Goal: Information Seeking & Learning: Learn about a topic

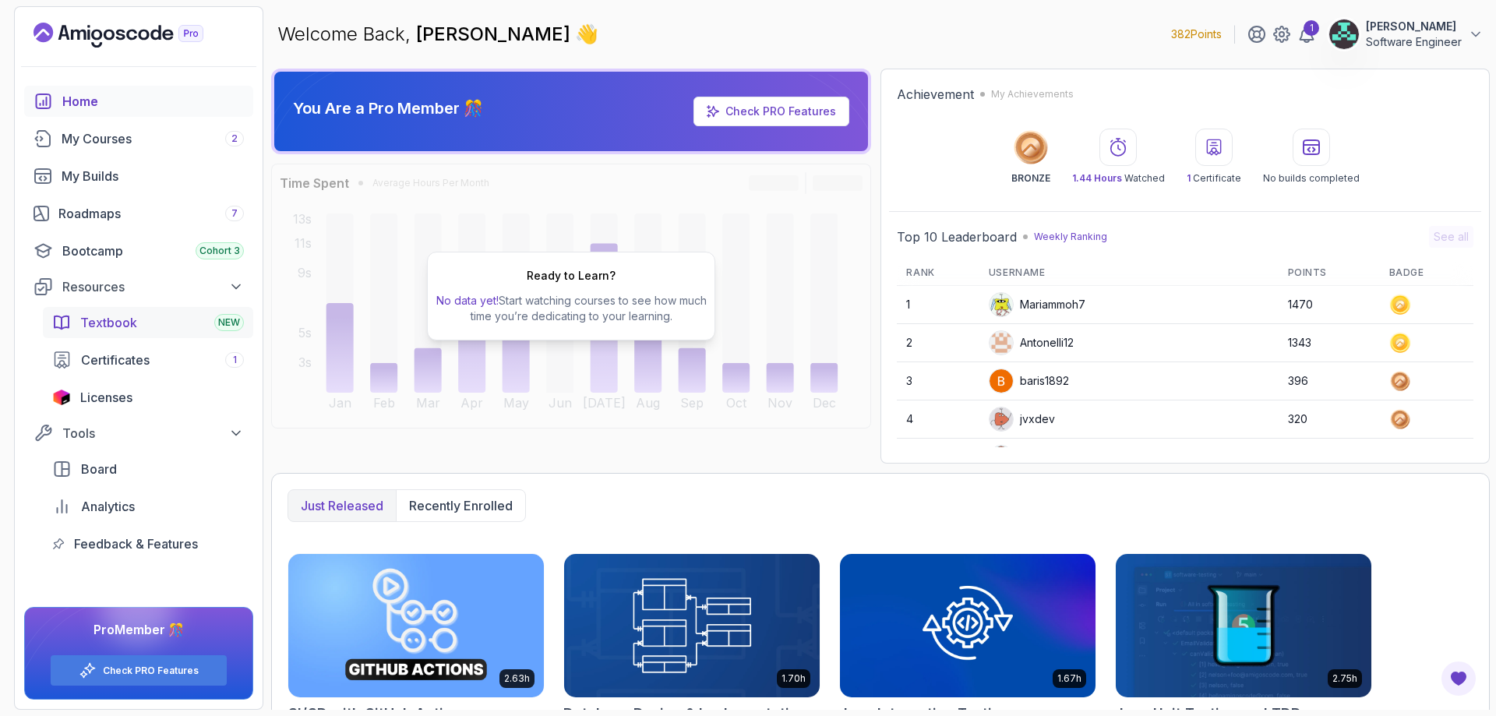
click at [167, 319] on div "Textbook NEW" at bounding box center [162, 322] width 164 height 19
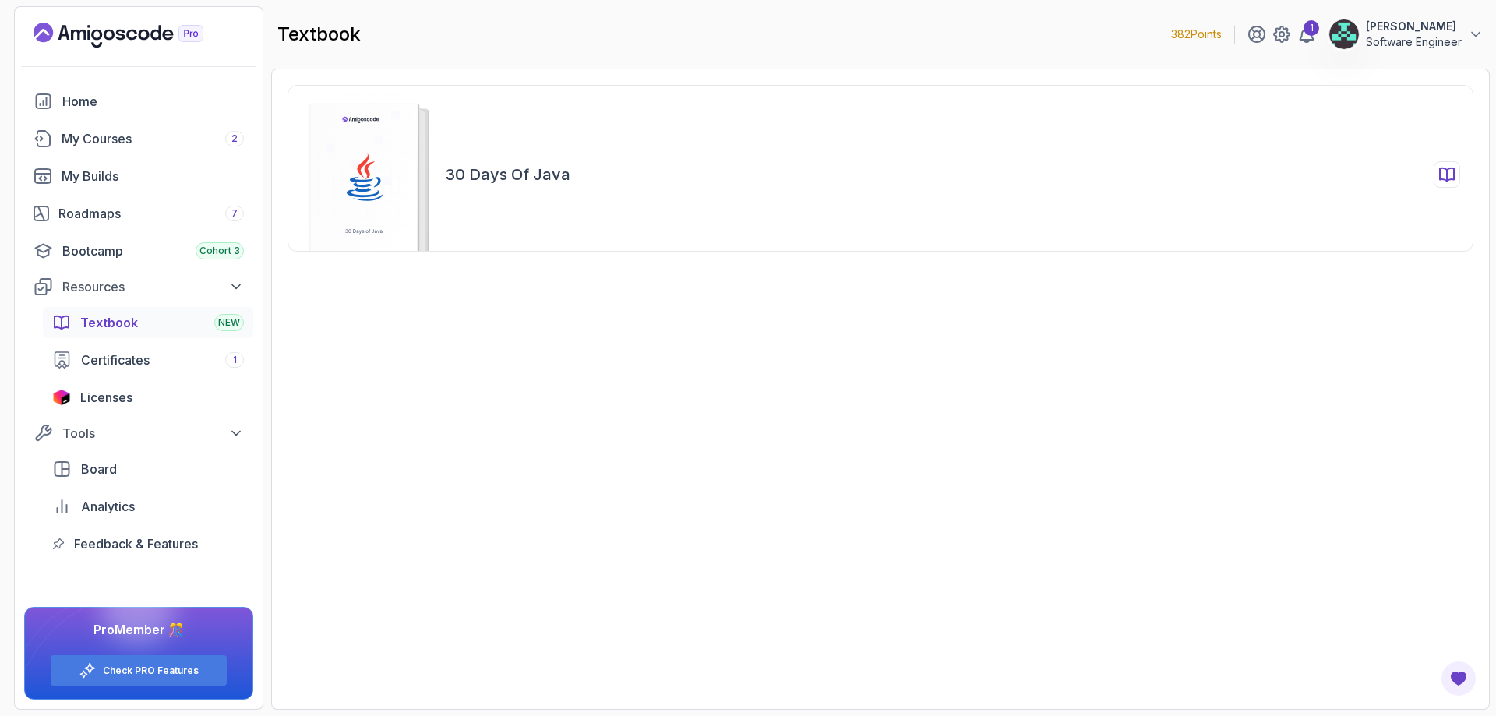
click at [716, 189] on div "30 Days of Java" at bounding box center [881, 168] width 1186 height 167
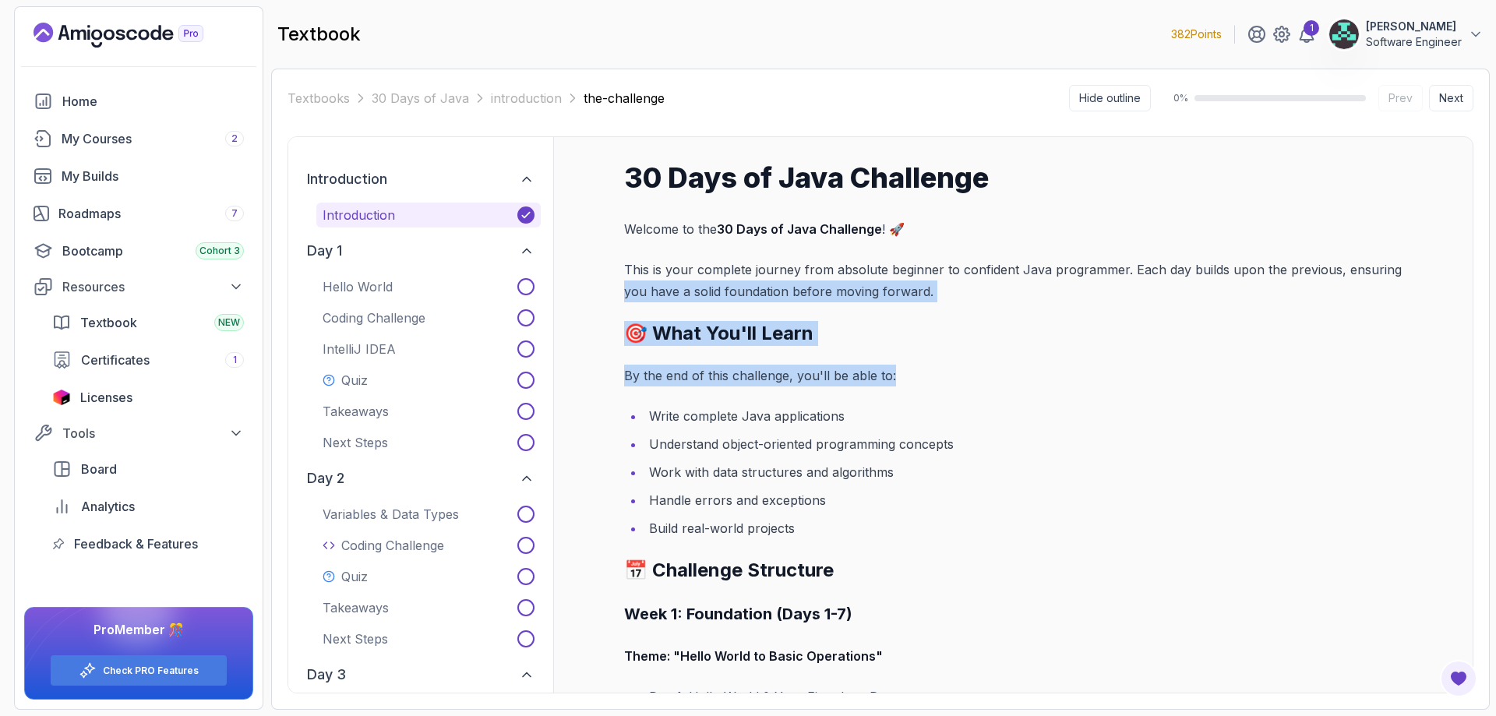
drag, startPoint x: 1495, startPoint y: 263, endPoint x: 1482, endPoint y: 351, distance: 89.8
click at [1482, 351] on section "382 Points 1 [PERSON_NAME] Software Engineer Home My Courses 2 My Builds Roadma…" at bounding box center [748, 358] width 1496 height 716
click at [1495, 284] on section "382 Points 1 [PERSON_NAME] Software Engineer Home My Courses 2 My Builds Roadma…" at bounding box center [748, 358] width 1496 height 716
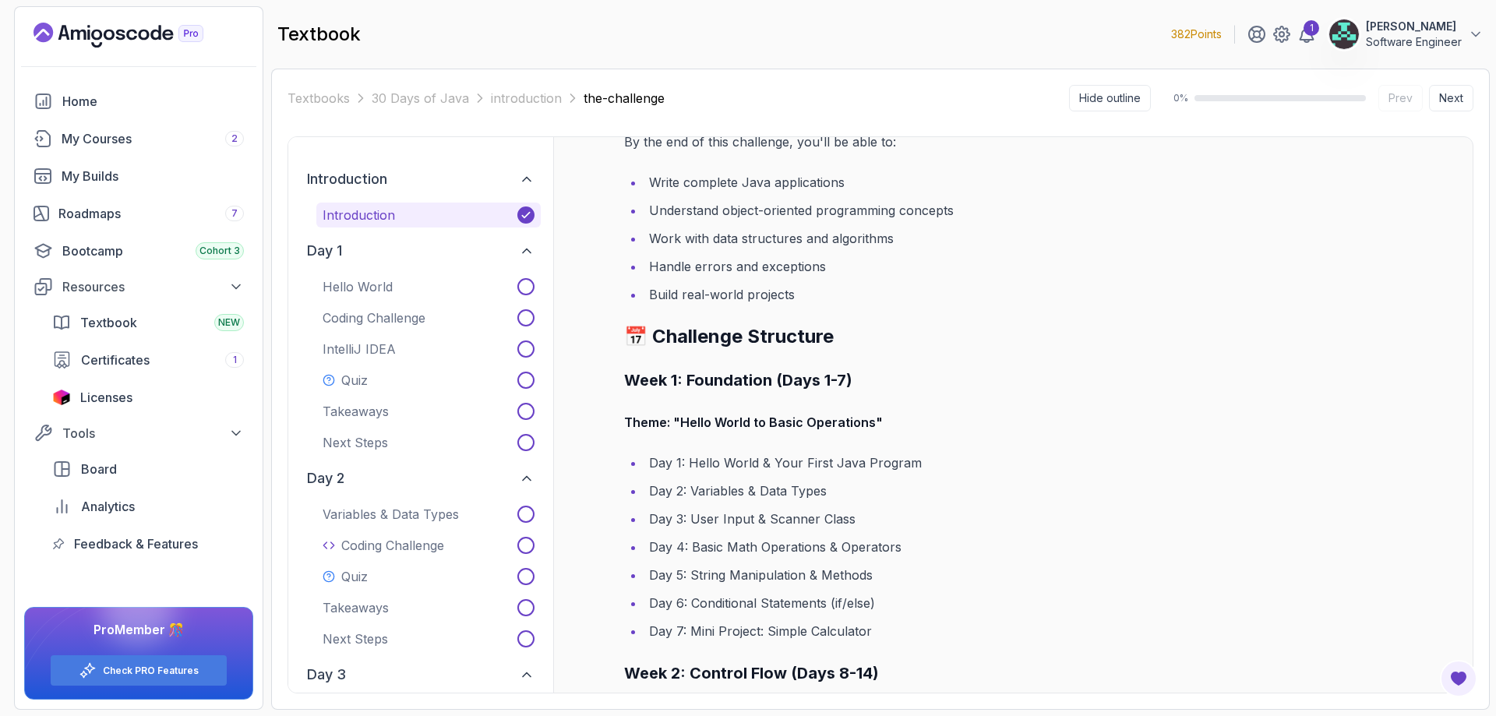
scroll to position [156, 0]
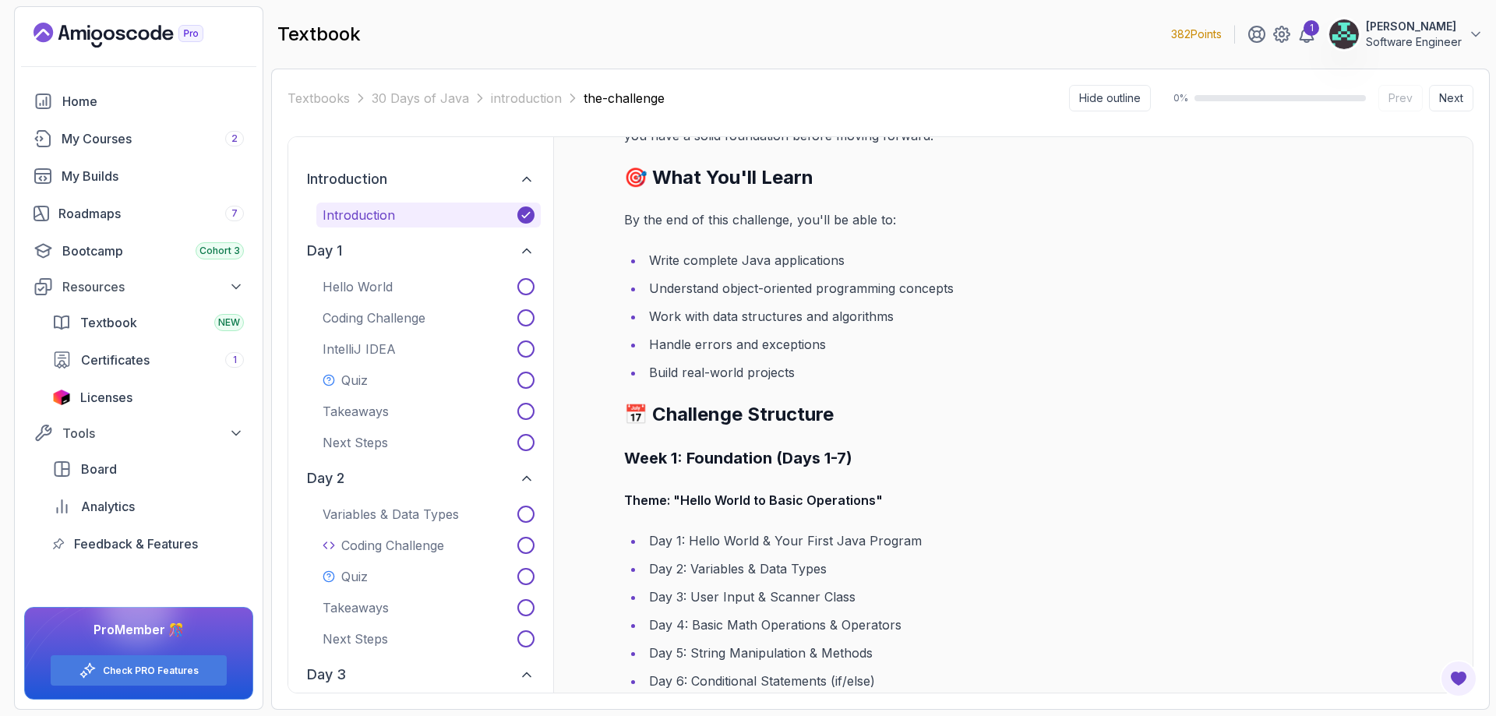
drag, startPoint x: 1406, startPoint y: 353, endPoint x: 1404, endPoint y: 373, distance: 20.3
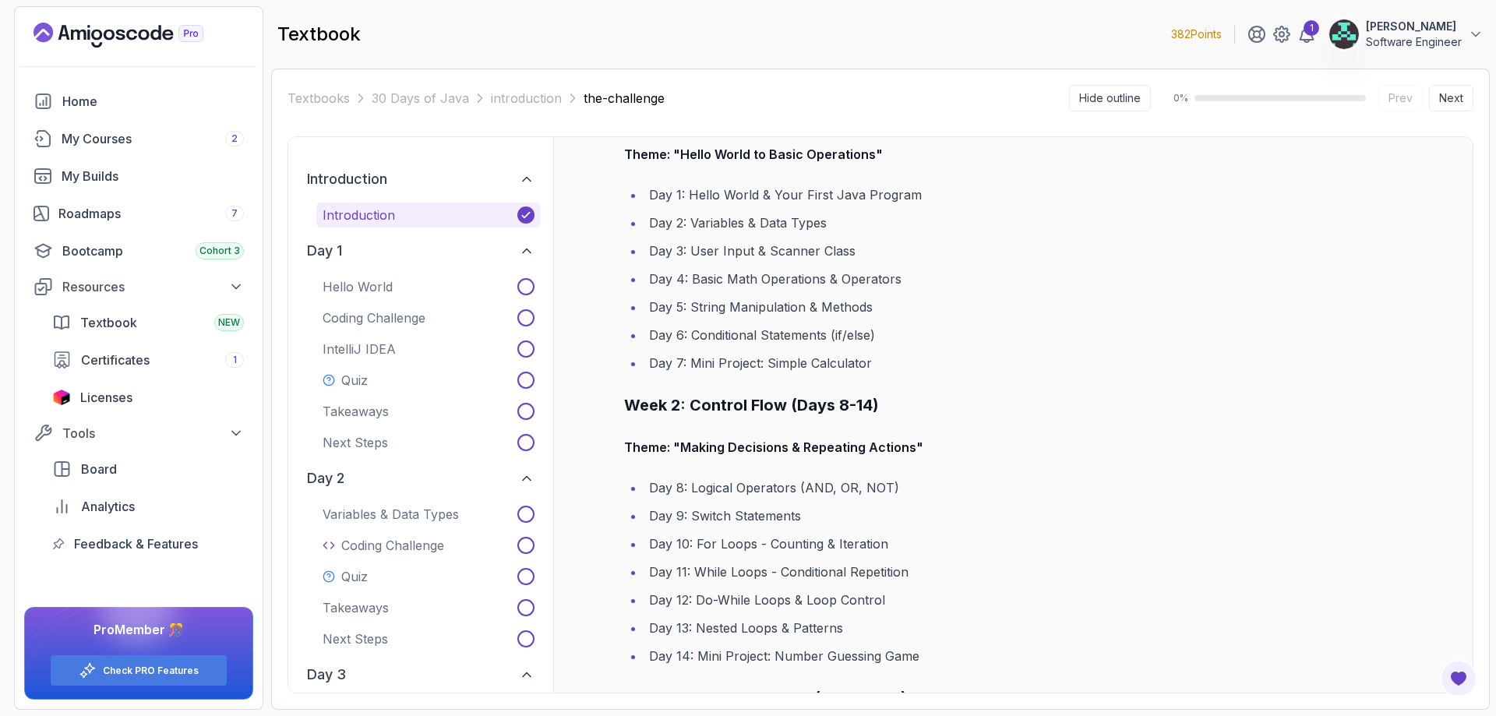
drag, startPoint x: 1289, startPoint y: 334, endPoint x: 1265, endPoint y: 421, distance: 90.6
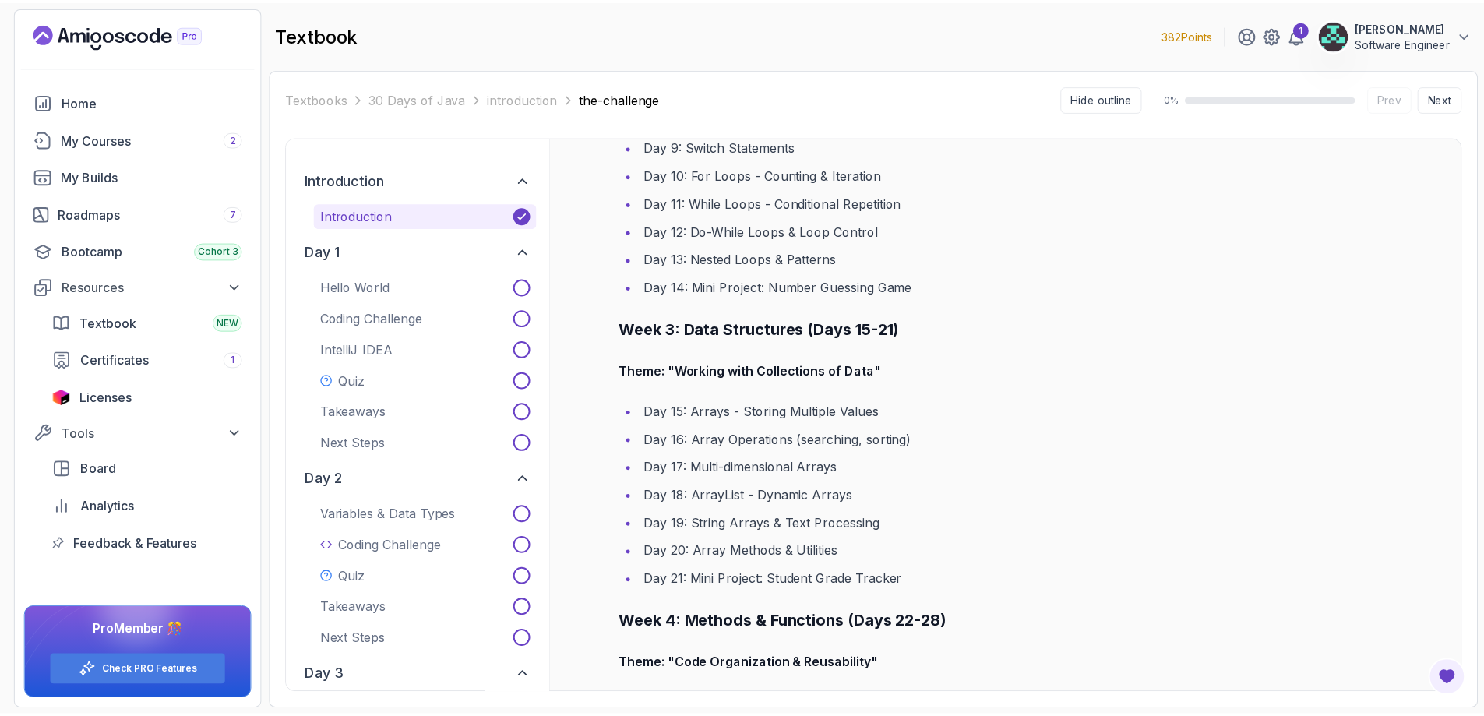
scroll to position [0, 0]
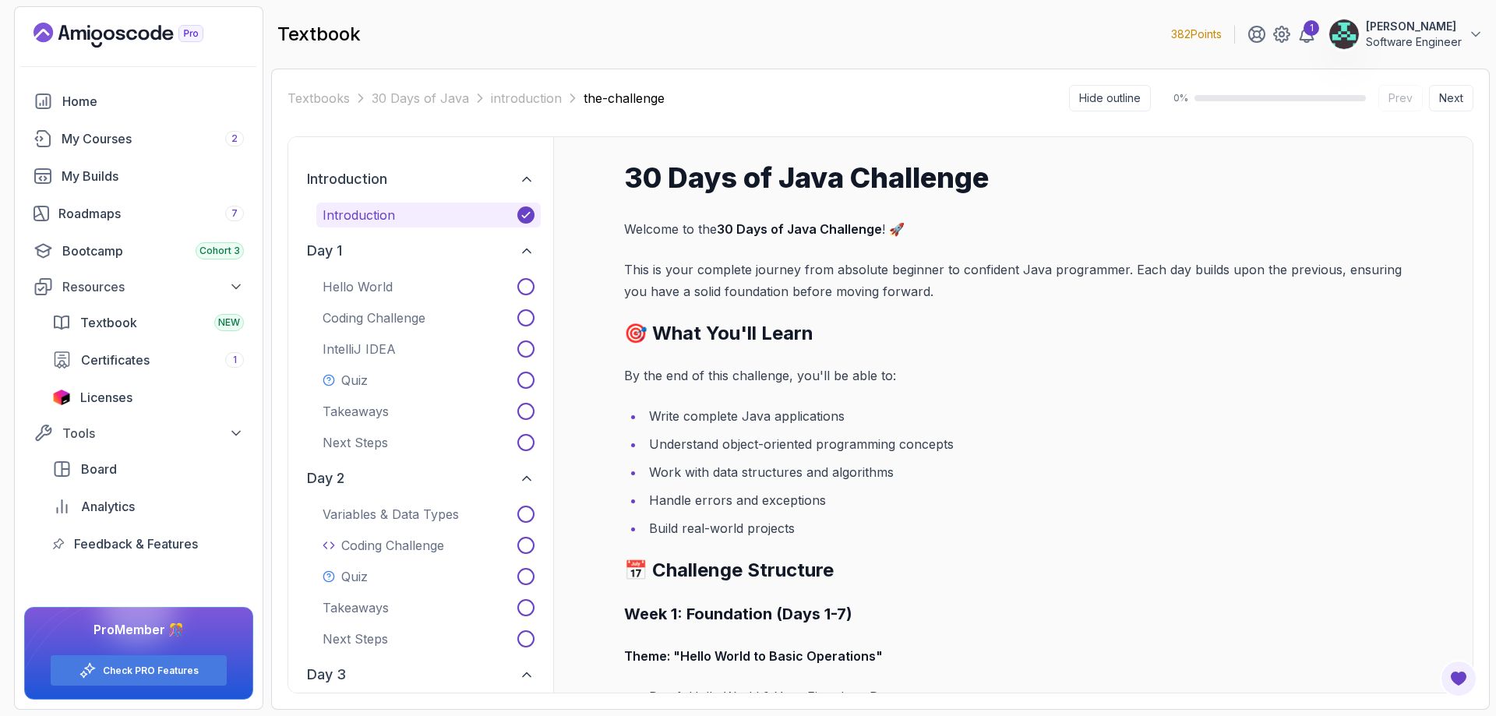
drag, startPoint x: 1232, startPoint y: 390, endPoint x: 835, endPoint y: 158, distance: 459.2
click at [111, 178] on div "My Builds" at bounding box center [153, 176] width 182 height 19
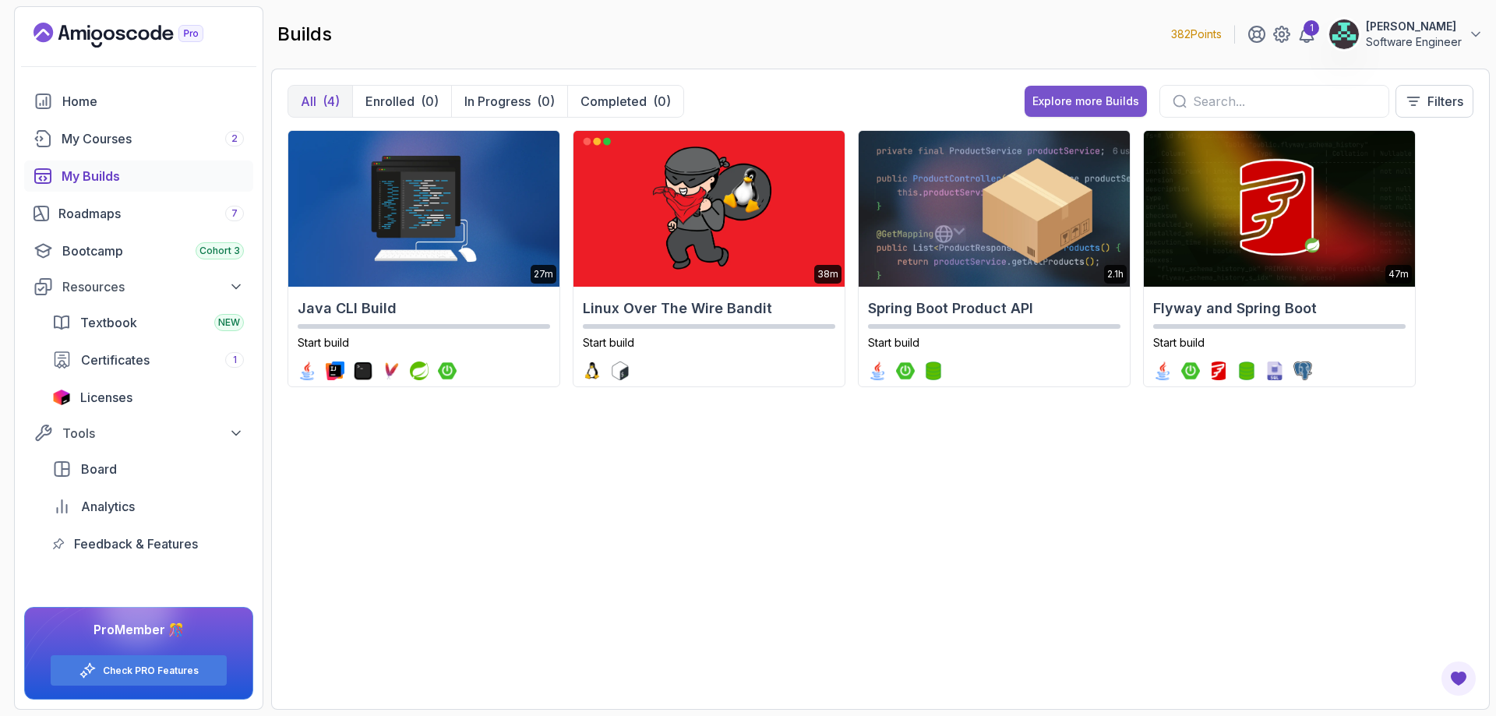
click at [1063, 89] on button "Explore more Builds" at bounding box center [1086, 101] width 122 height 31
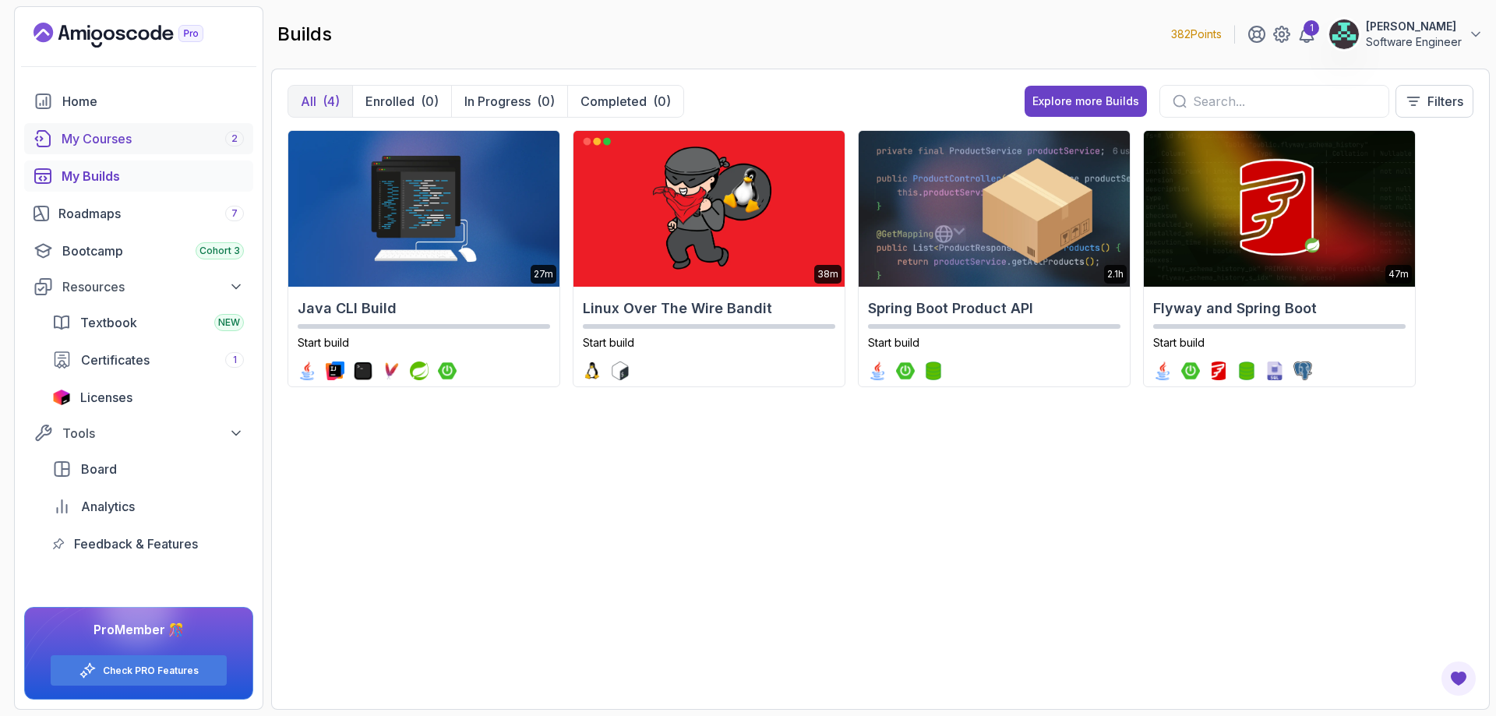
click at [156, 132] on div "My Courses 2" at bounding box center [153, 138] width 182 height 19
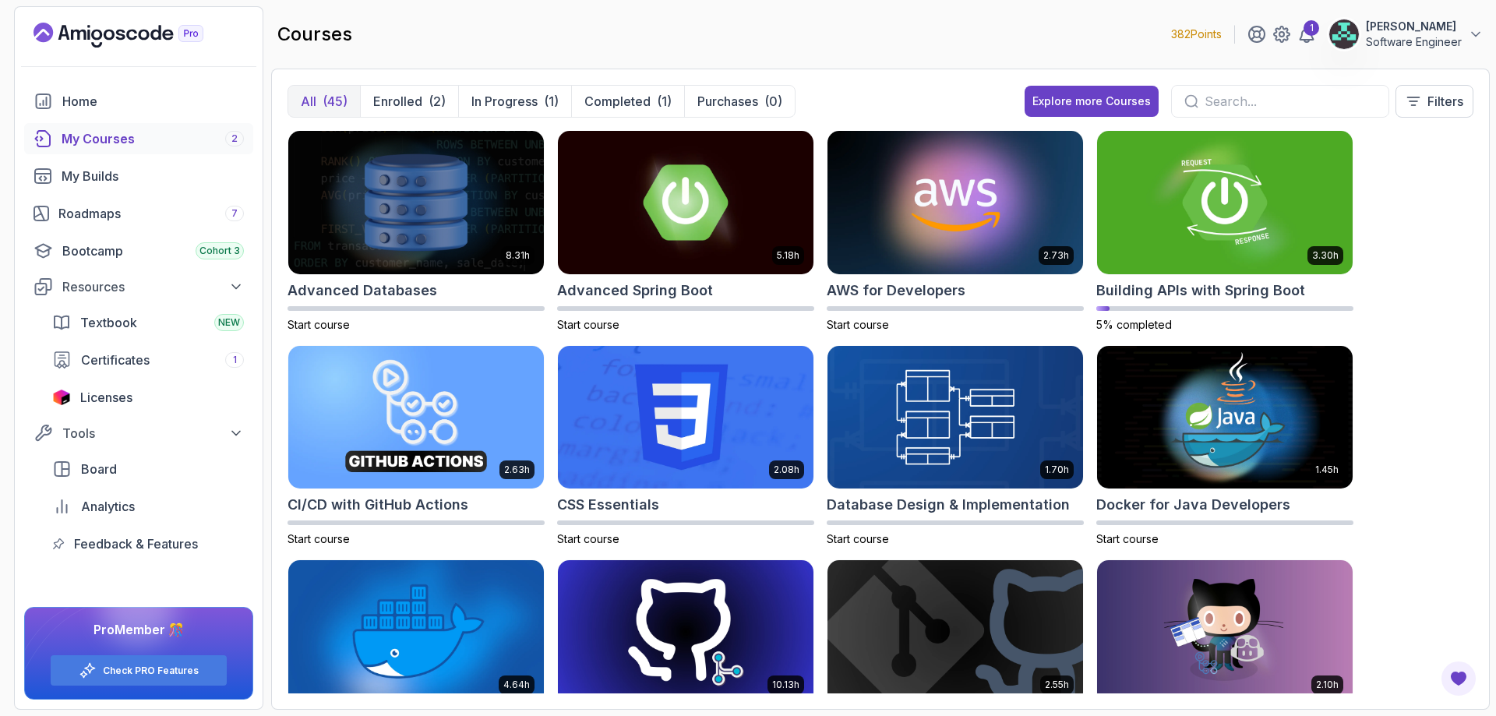
click at [1376, 244] on div "8.31h Advanced Databases Start course 5.18h Advanced Spring Boot Start course 2…" at bounding box center [881, 411] width 1186 height 563
click at [1377, 245] on div "8.31h Advanced Databases Start course 5.18h Advanced Spring Boot Start course 2…" at bounding box center [881, 411] width 1186 height 563
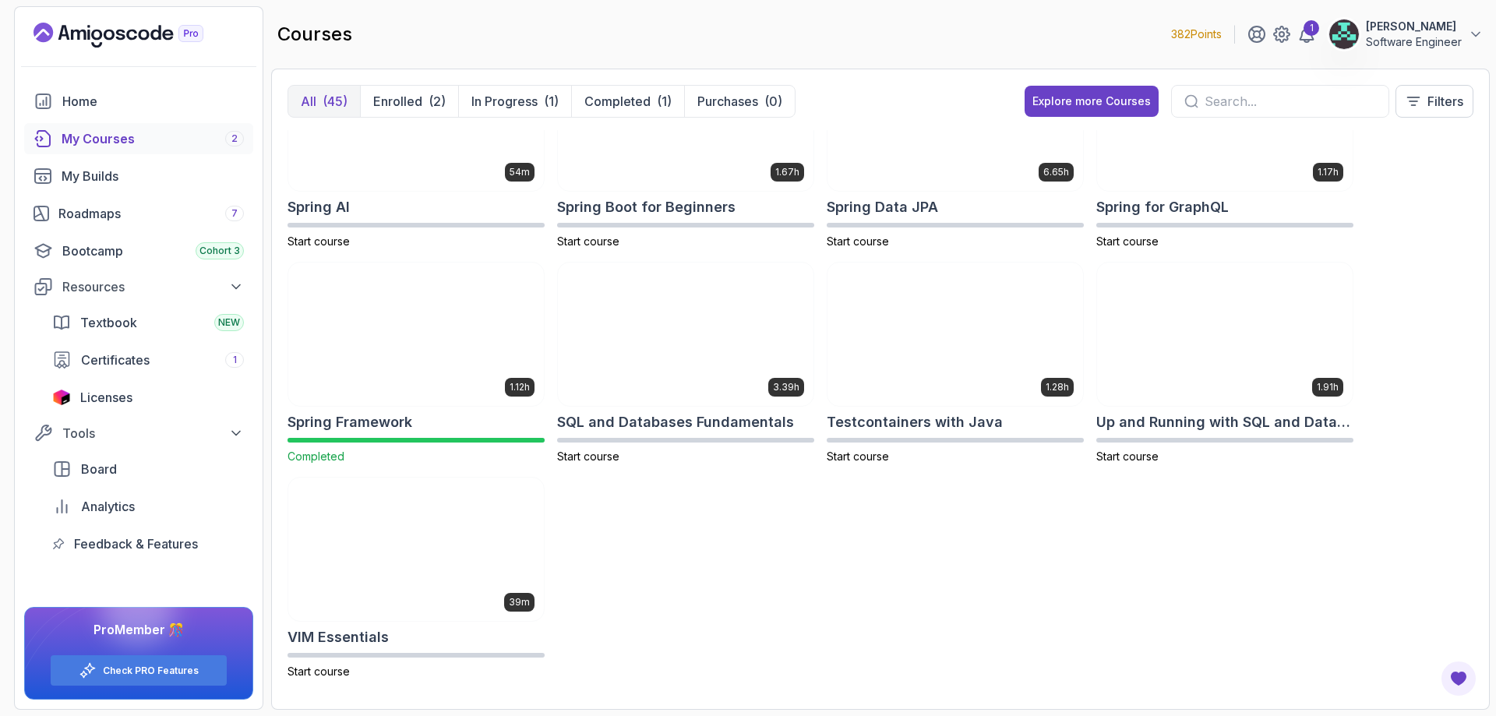
scroll to position [2021, 0]
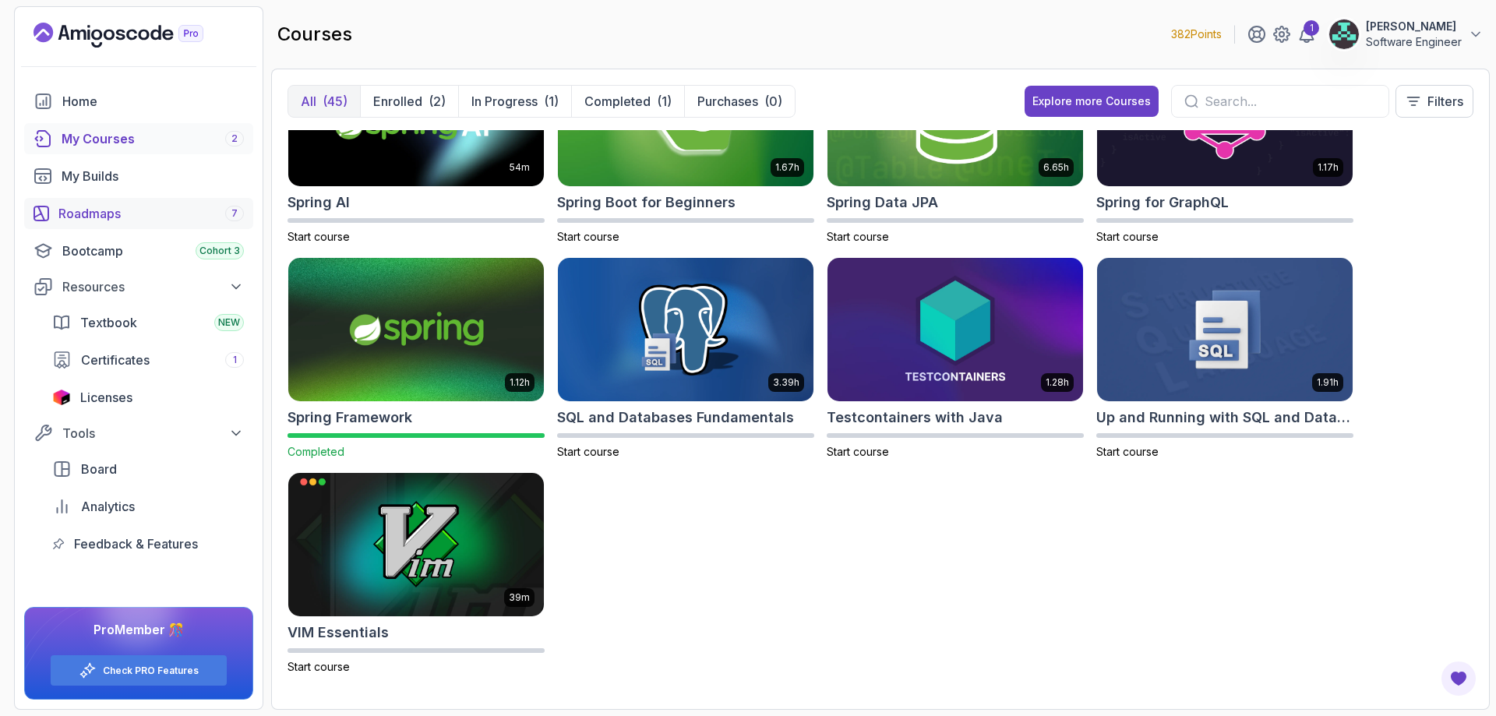
click at [118, 225] on link "Roadmaps 7" at bounding box center [138, 213] width 229 height 31
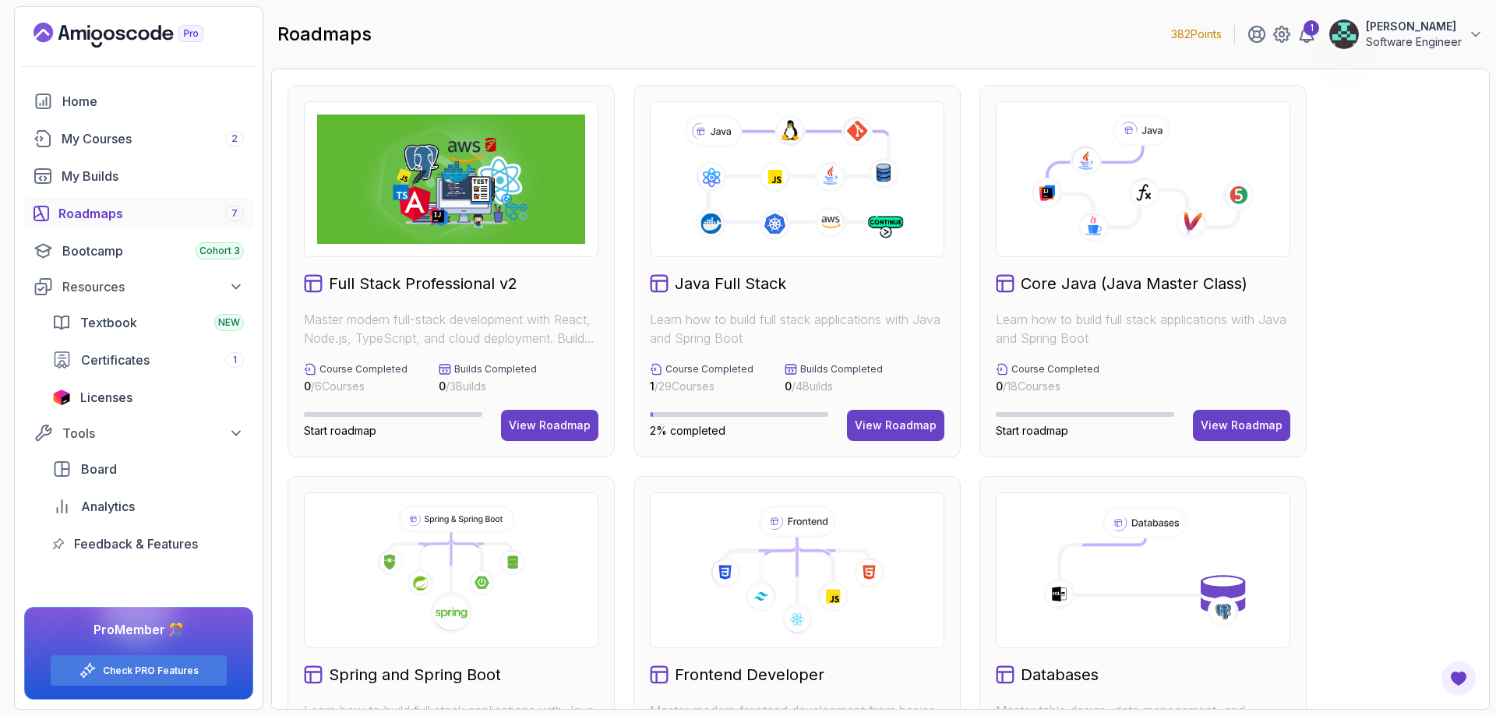
click at [1413, 521] on div "Full Stack Professional v2 Master modern full-stack development with React, Nod…" at bounding box center [881, 662] width 1186 height 1155
click at [557, 432] on div "View Roadmap" at bounding box center [550, 426] width 82 height 16
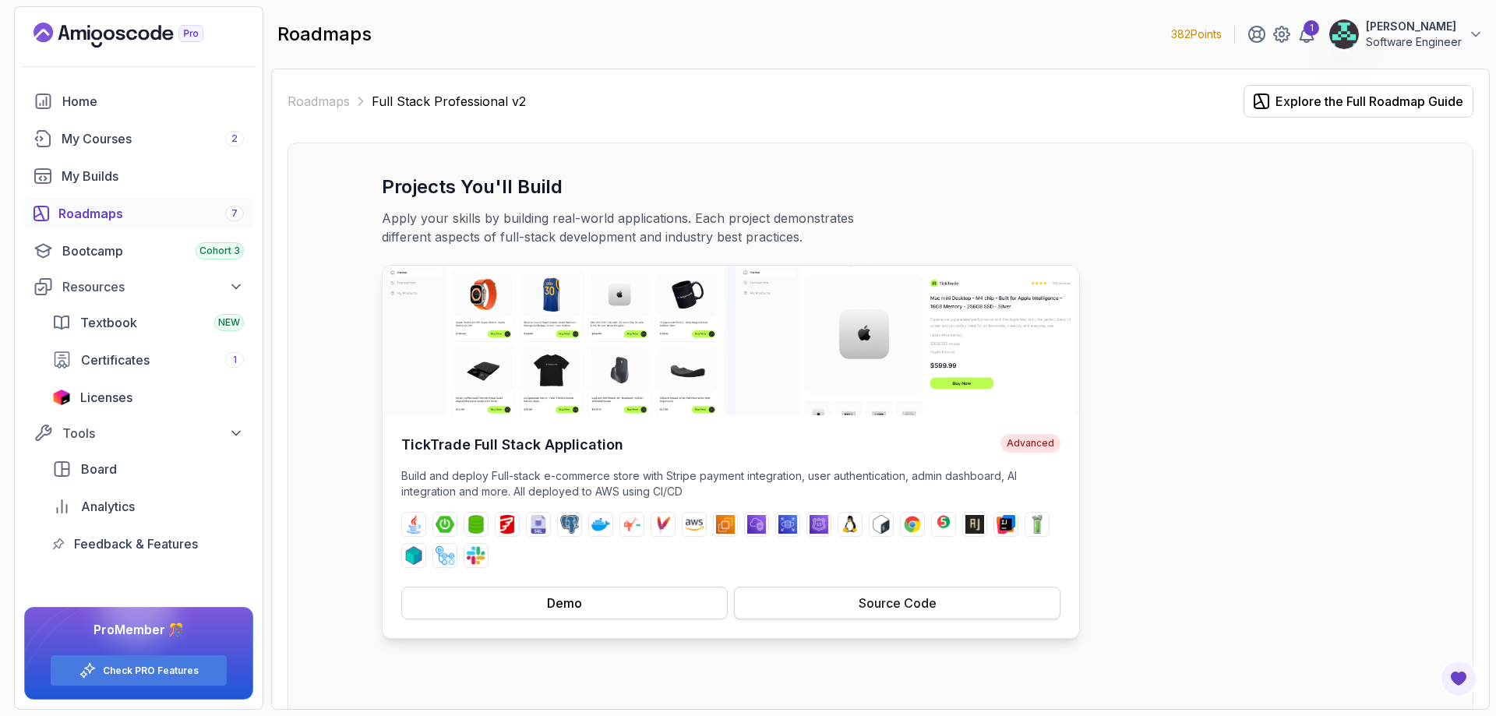
click at [971, 605] on button "Source Code" at bounding box center [897, 603] width 326 height 33
click at [506, 528] on img at bounding box center [507, 524] width 19 height 19
click at [585, 599] on button "Demo" at bounding box center [564, 603] width 326 height 33
click at [1206, 263] on div "Projects You'll Build Apply your skills by building real-world applications. Ea…" at bounding box center [880, 407] width 997 height 464
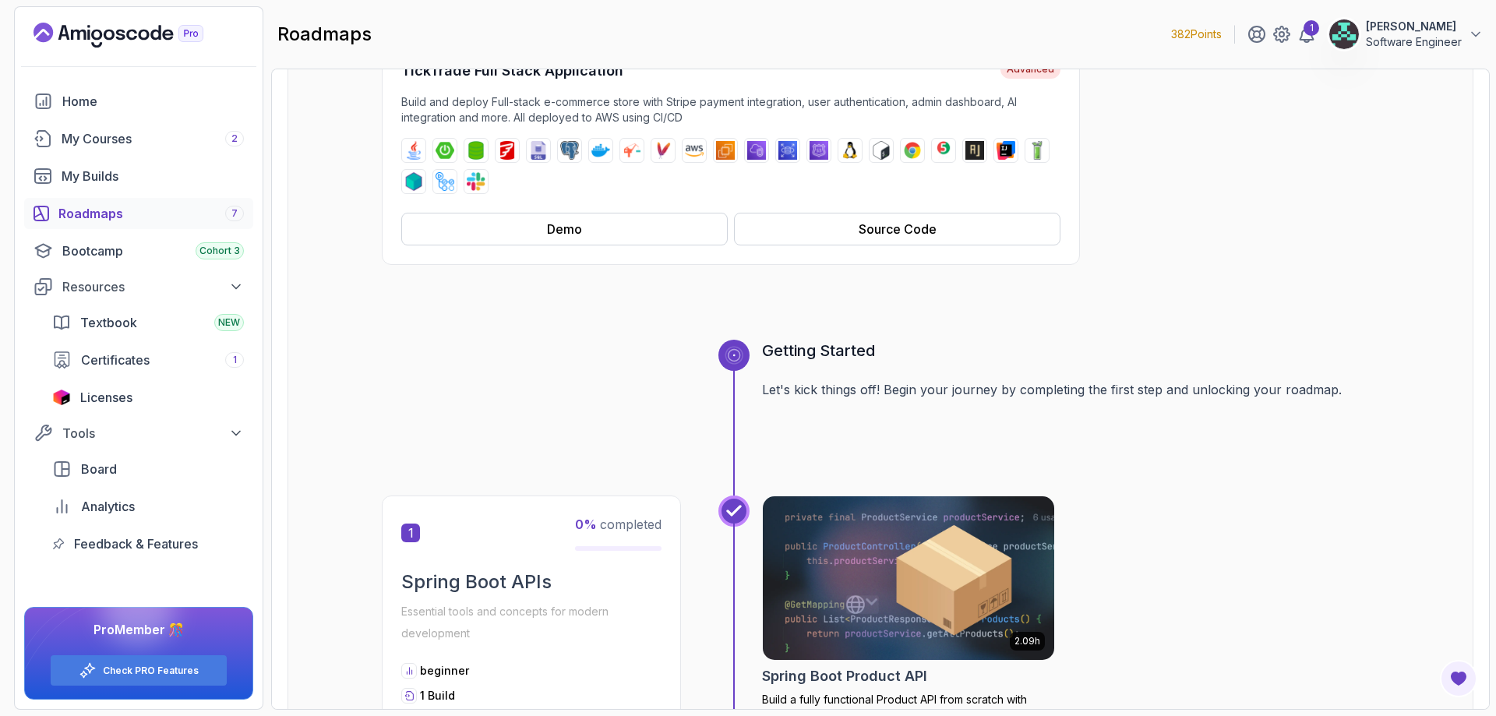
scroll to position [343, 0]
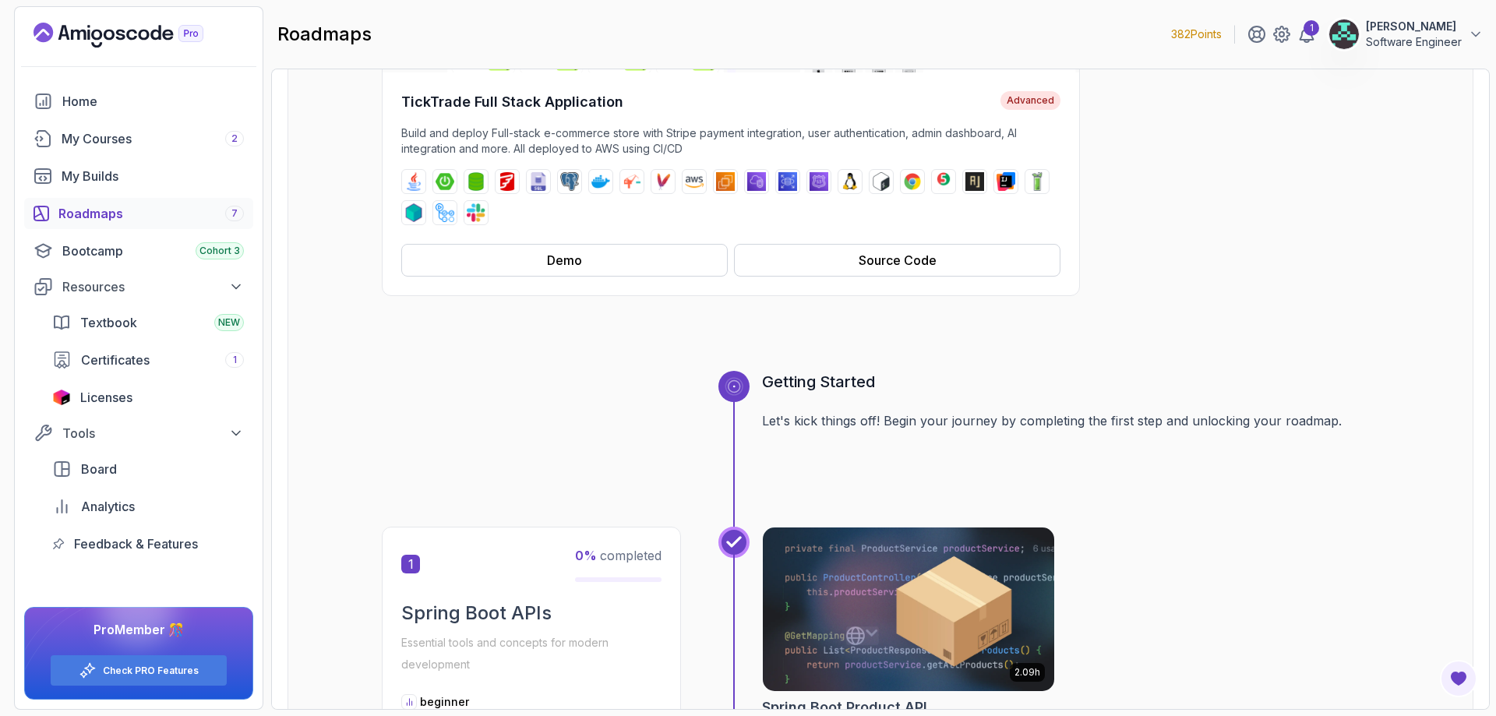
click at [728, 383] on icon at bounding box center [734, 386] width 12 height 12
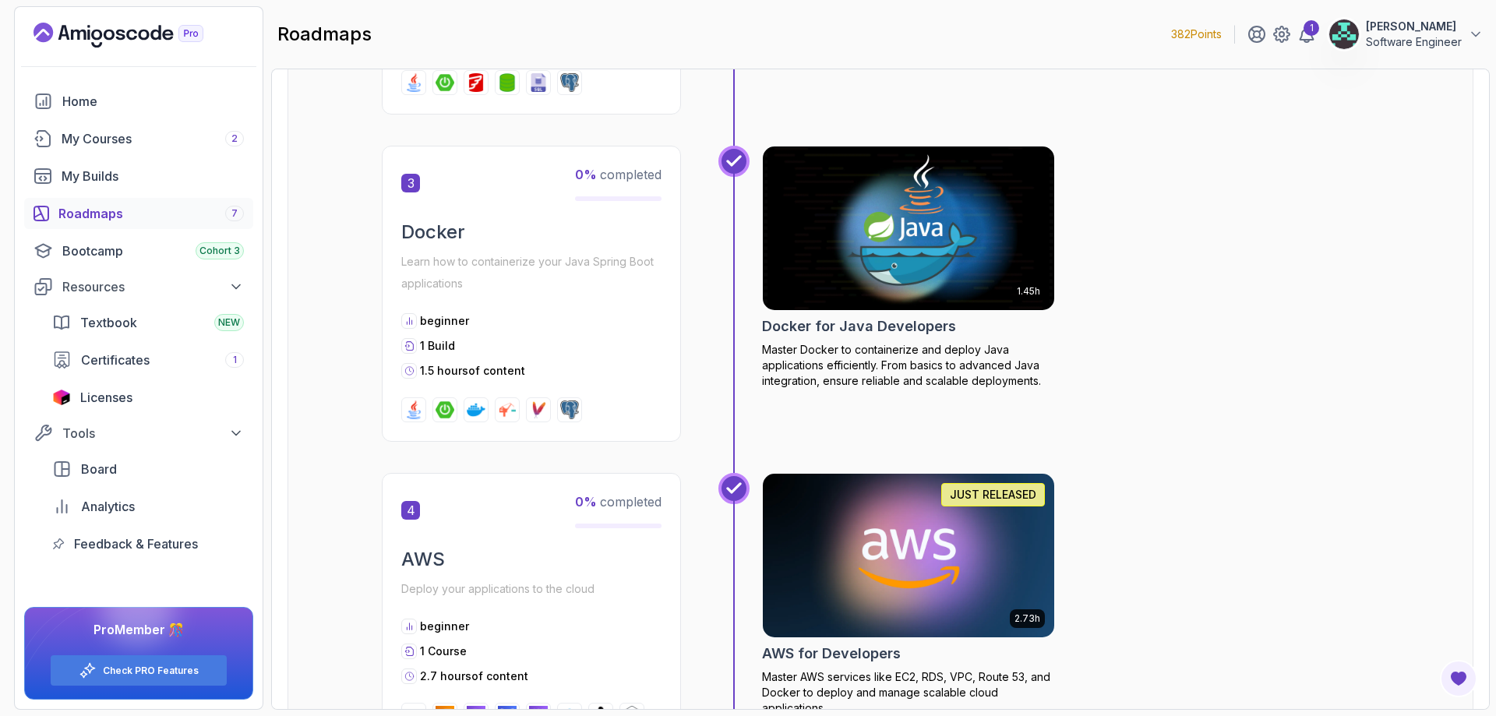
scroll to position [1371, 0]
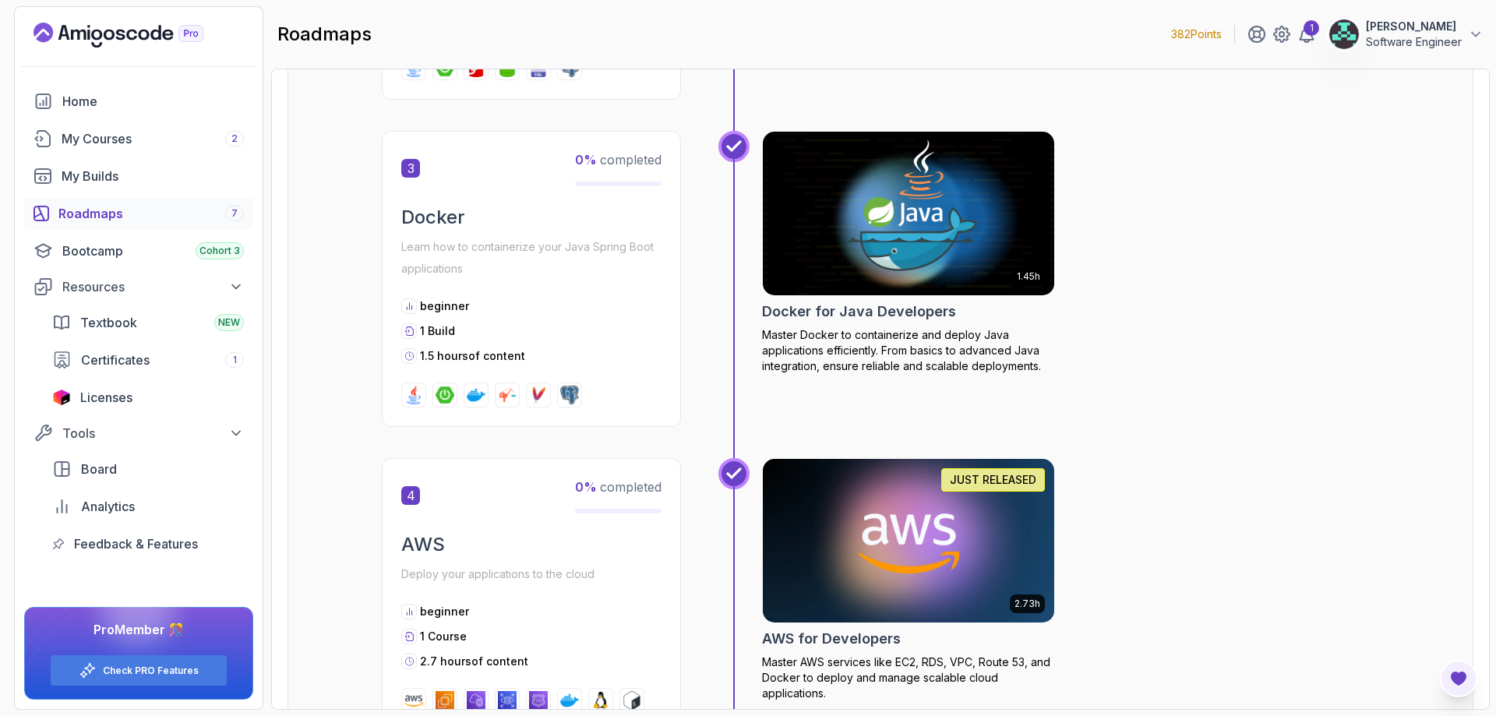
click at [1459, 683] on icon "Open Feedback Button" at bounding box center [1459, 679] width 16 height 14
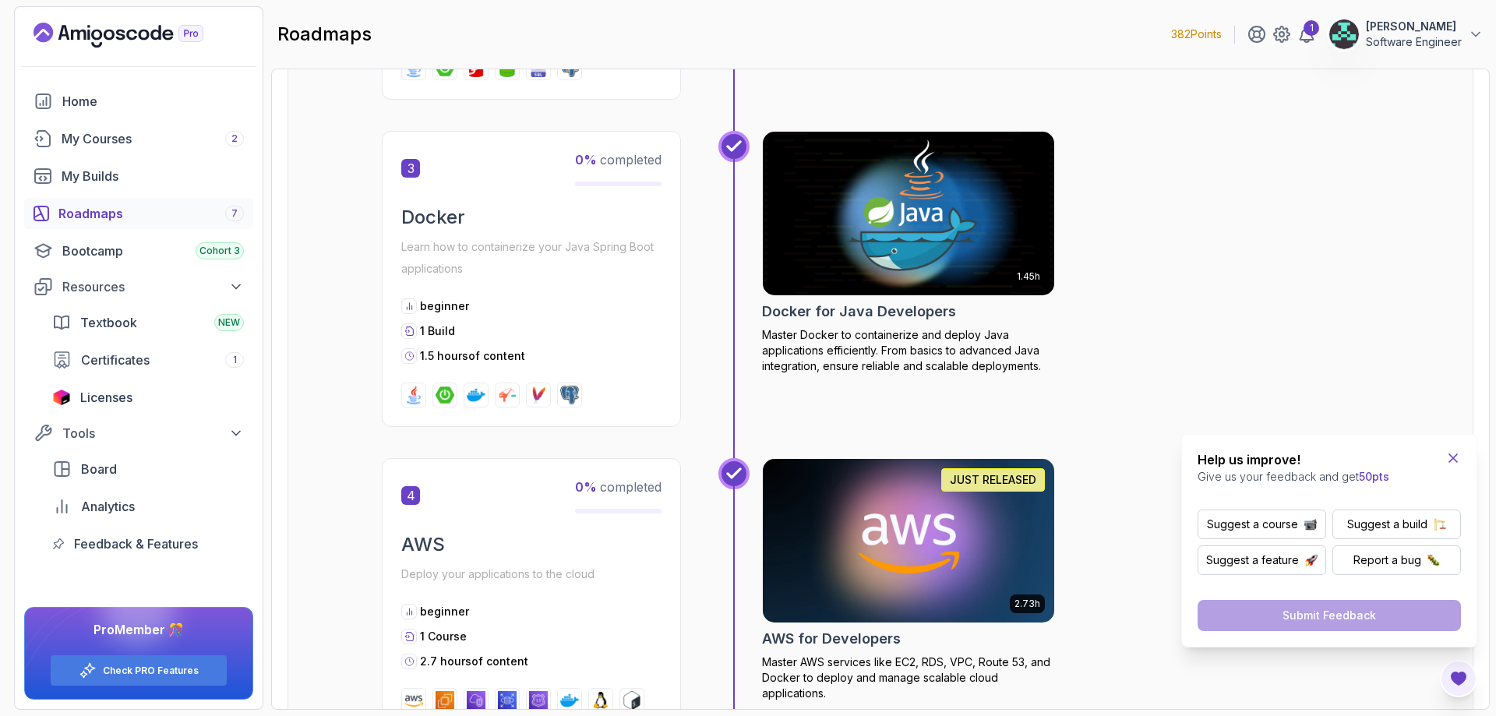
click at [1456, 457] on icon "Close Feedback Widget" at bounding box center [1453, 458] width 16 height 16
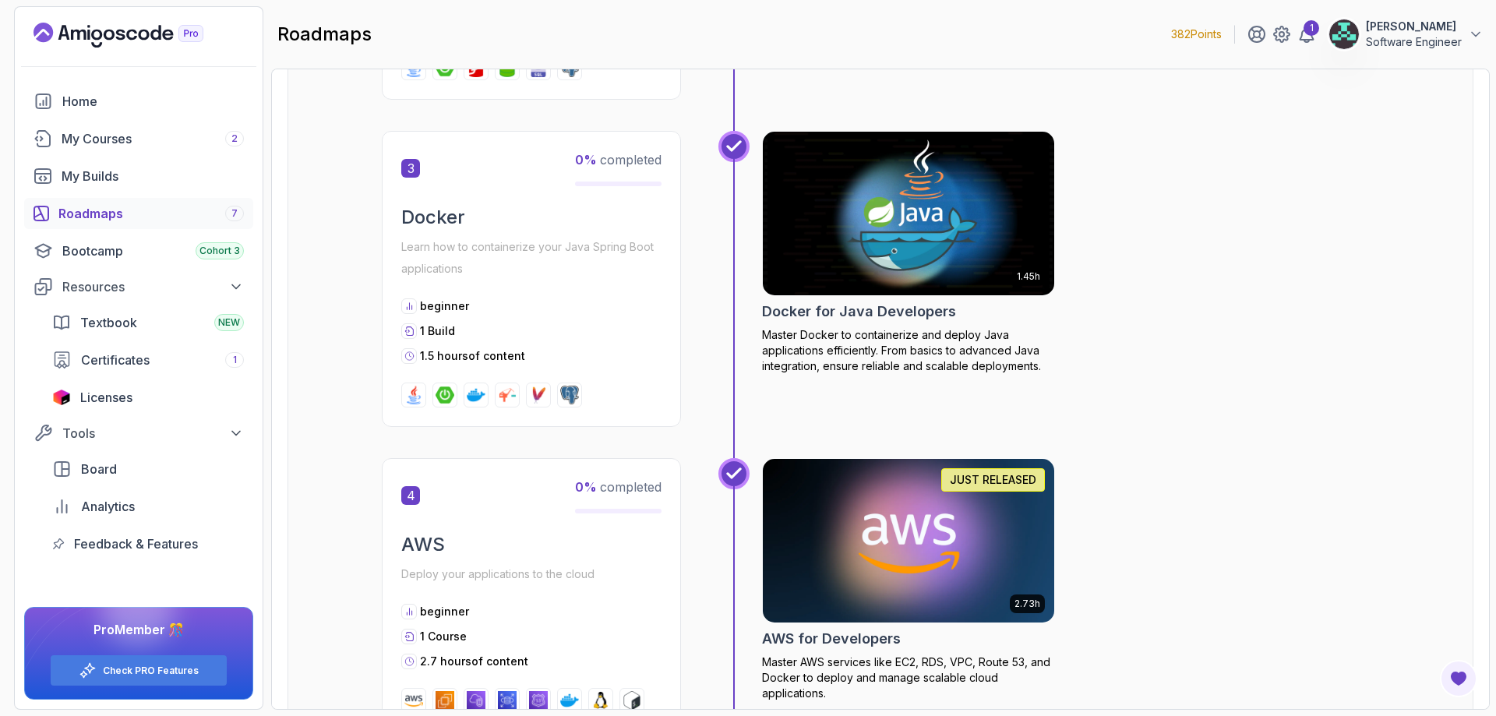
drag, startPoint x: 1395, startPoint y: 431, endPoint x: 1382, endPoint y: 435, distance: 13.8
click at [1385, 435] on div "Projects You'll Build Apply your skills by building real-world applications. Ea…" at bounding box center [881, 380] width 1186 height 3219
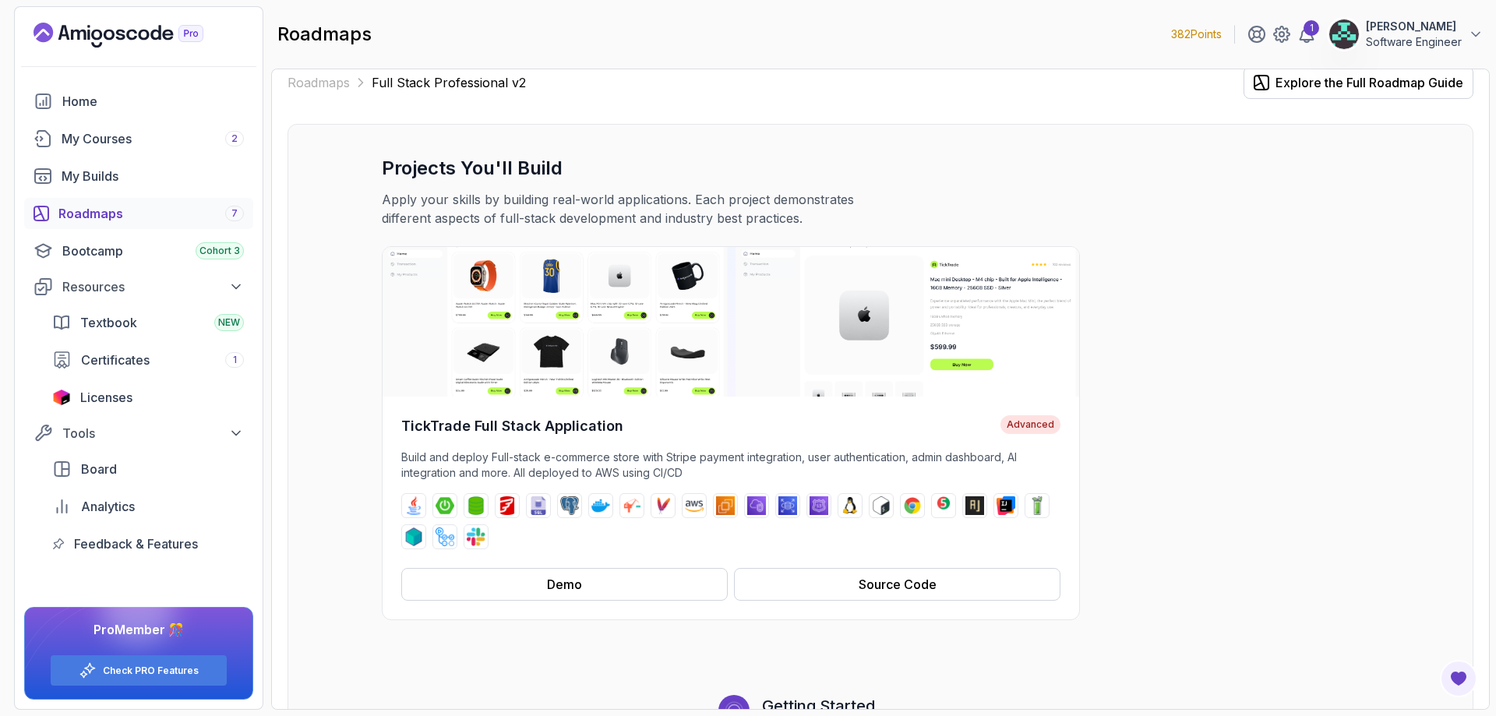
scroll to position [0, 0]
